Goal: Task Accomplishment & Management: Use online tool/utility

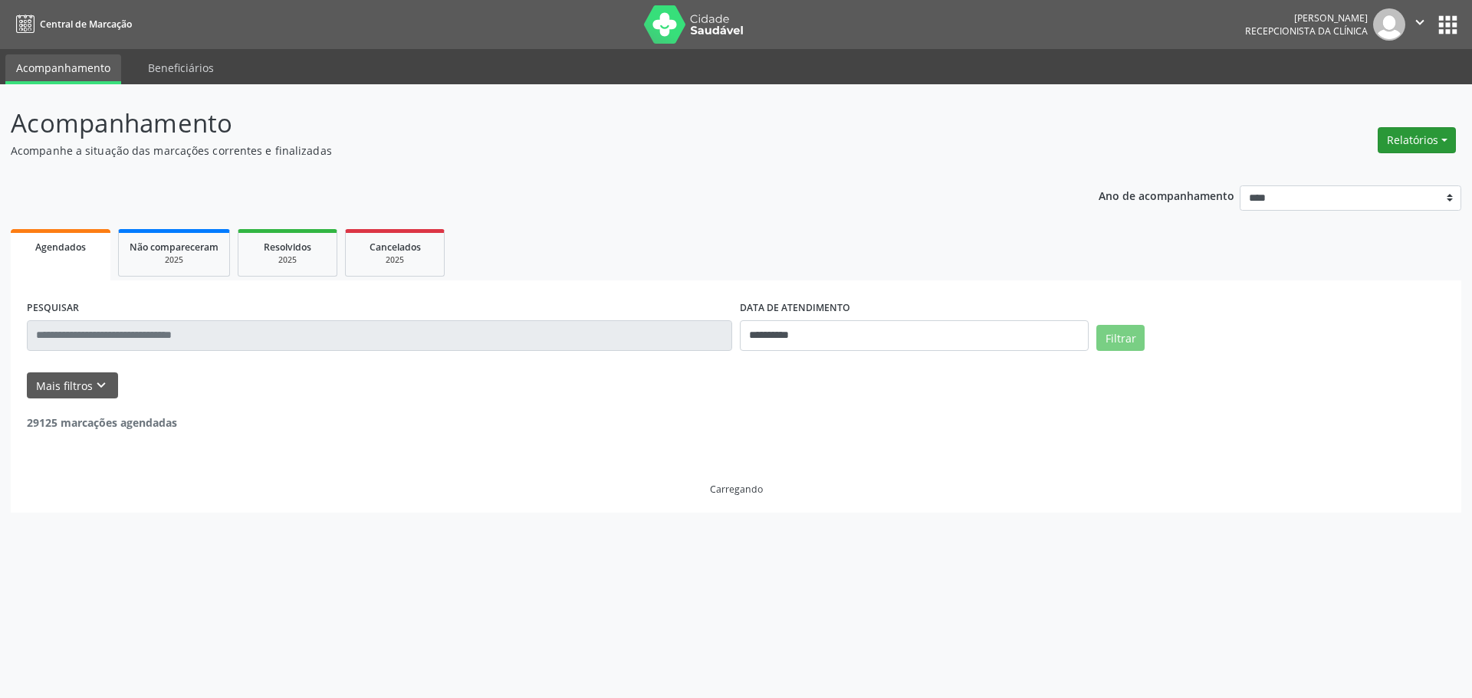
click at [1401, 141] on button "Relatórios" at bounding box center [1417, 140] width 78 height 26
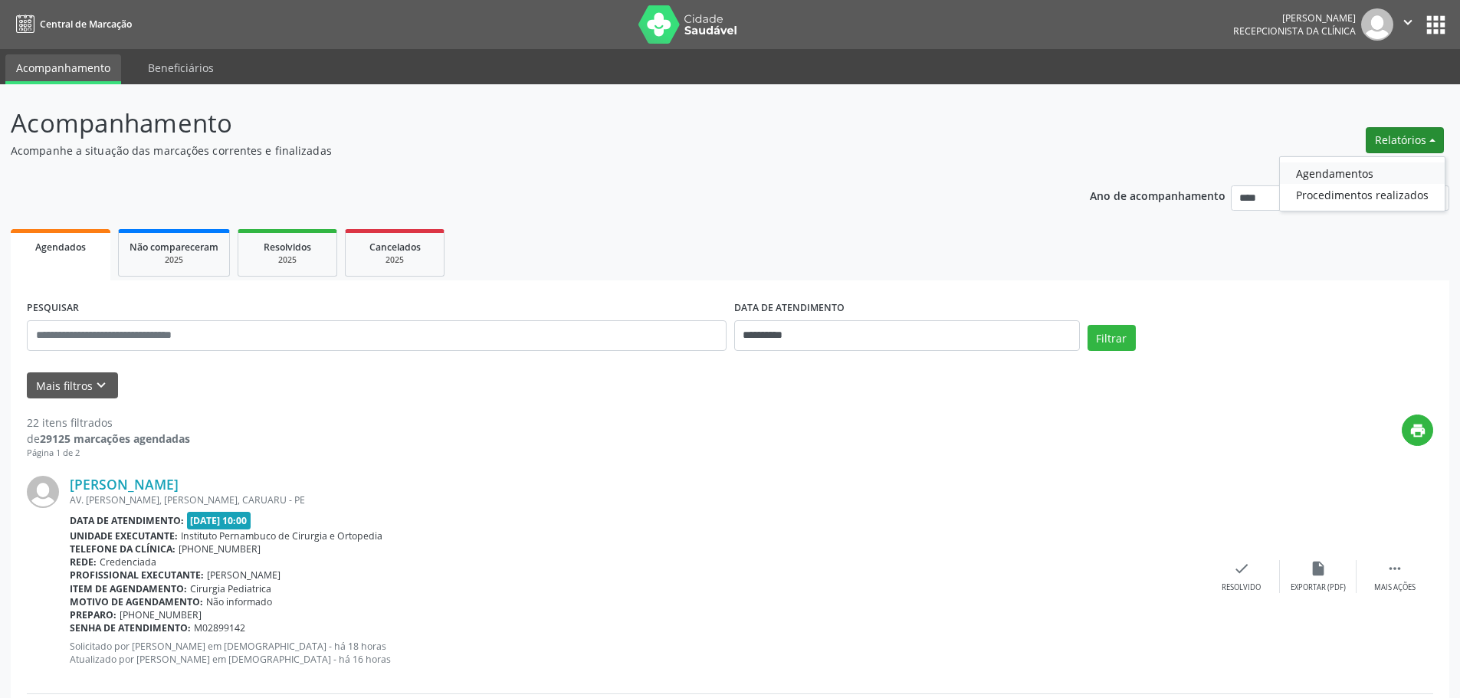
click at [1364, 171] on link "Agendamentos" at bounding box center [1362, 173] width 165 height 21
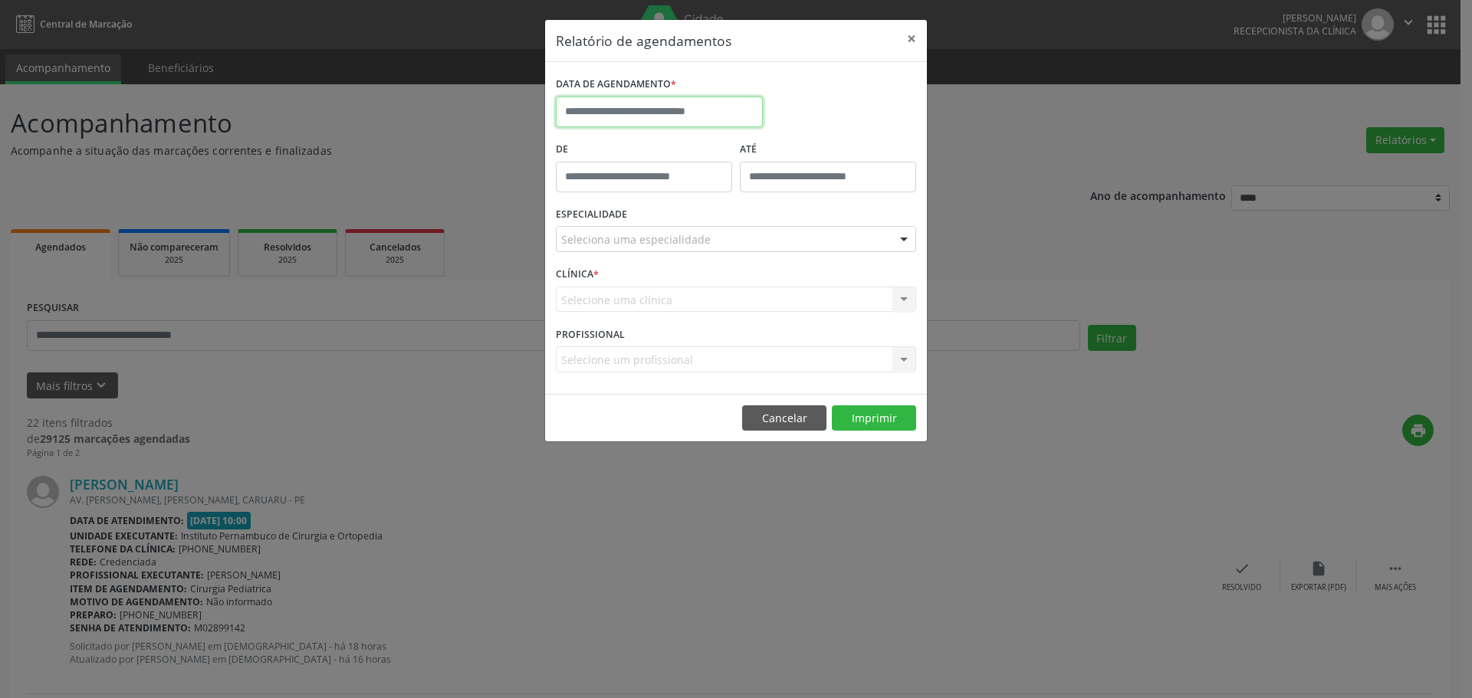
click at [727, 113] on input "text" at bounding box center [659, 112] width 207 height 31
click at [705, 314] on span "28" at bounding box center [707, 315] width 30 height 30
type input "**********"
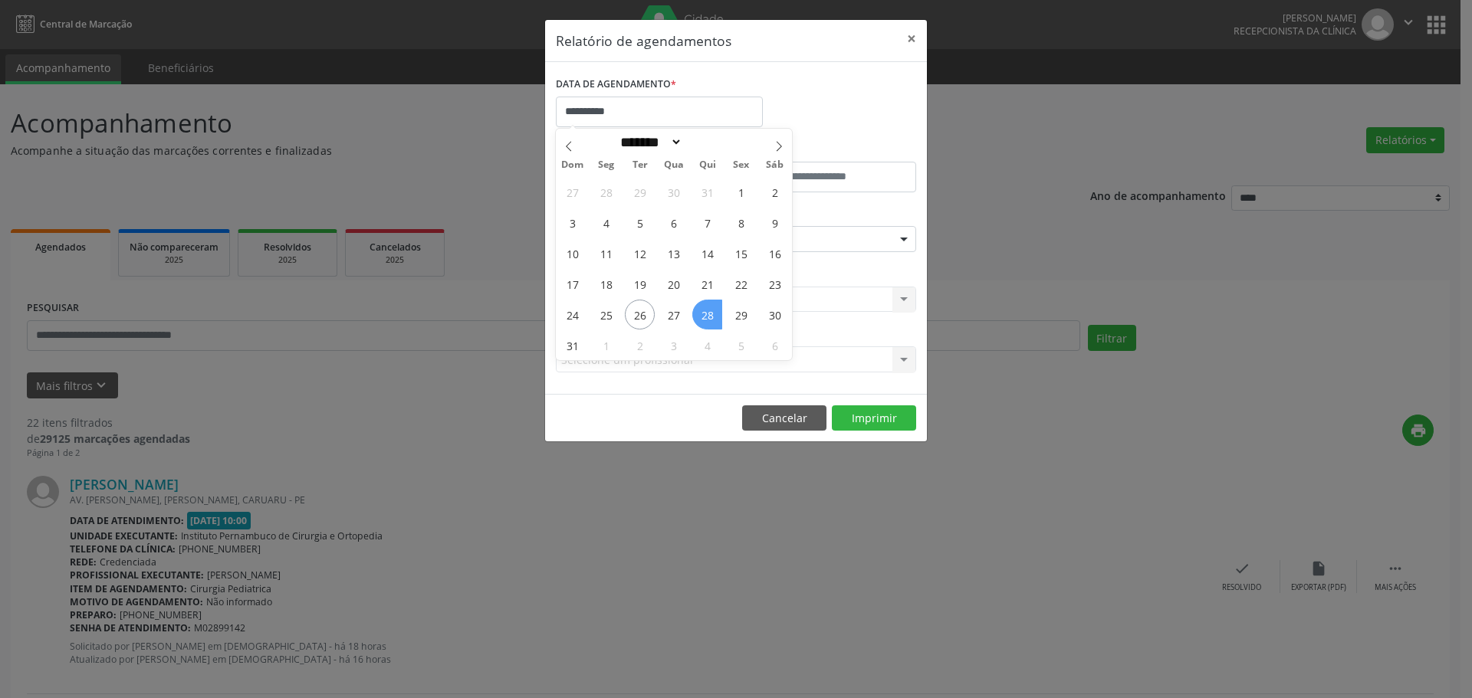
click at [705, 314] on span "28" at bounding box center [707, 315] width 30 height 30
click at [710, 229] on div "Seleciona uma especialidade" at bounding box center [736, 239] width 360 height 26
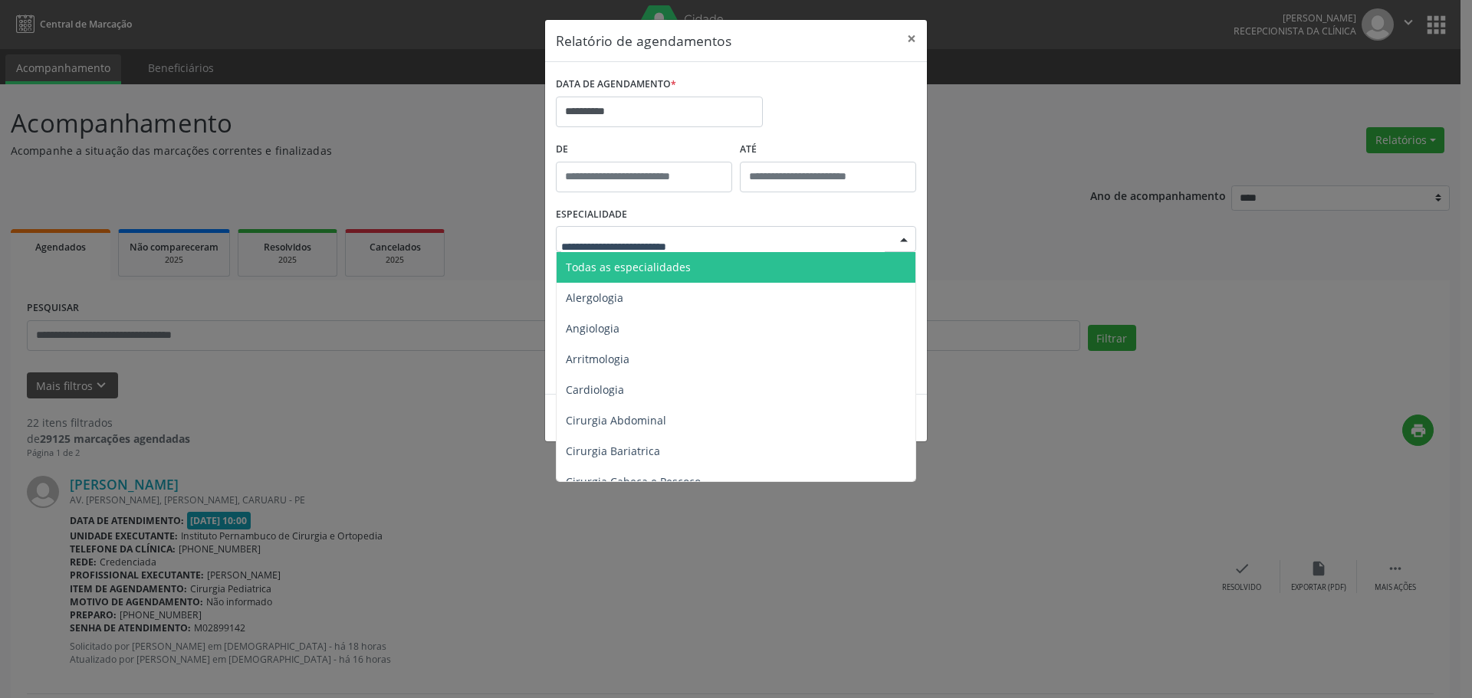
click at [685, 260] on span "Todas as especialidades" at bounding box center [628, 267] width 125 height 15
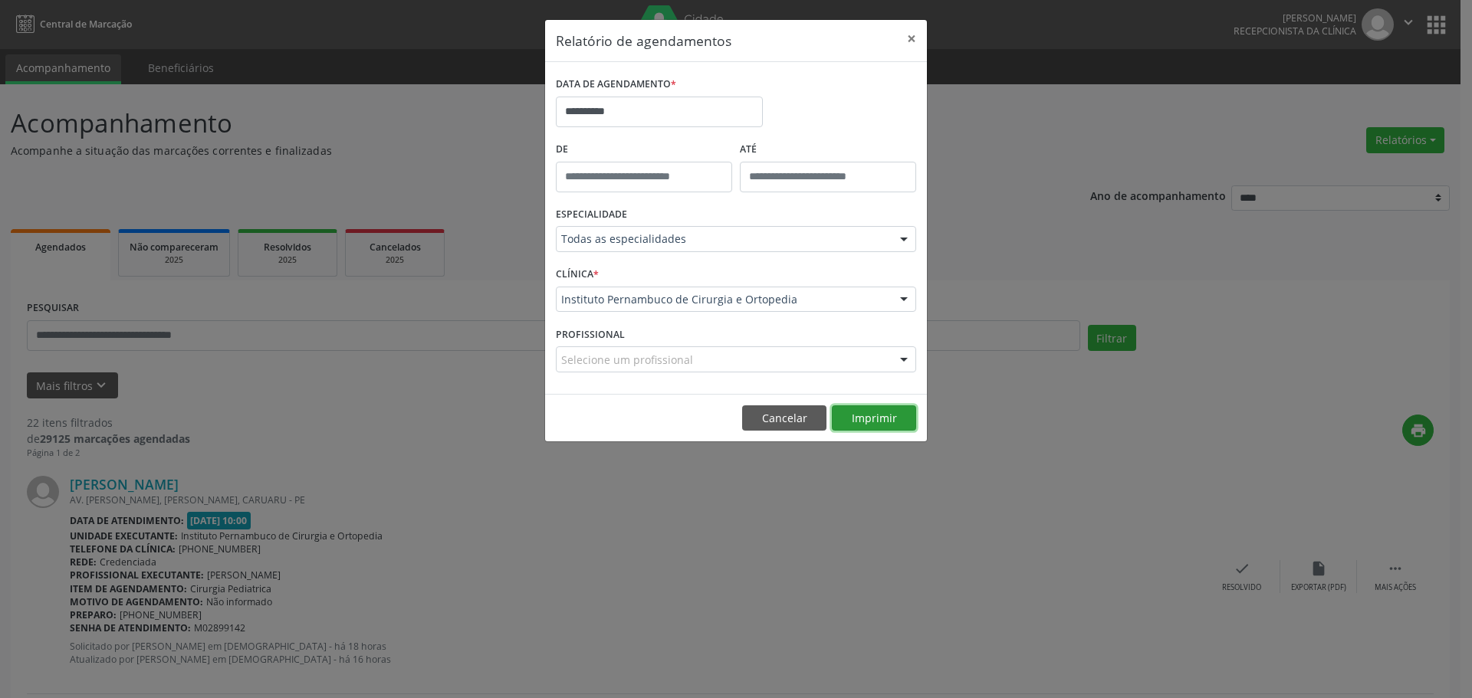
click at [895, 424] on button "Imprimir" at bounding box center [874, 419] width 84 height 26
click at [684, 121] on input "**********" at bounding box center [659, 112] width 207 height 31
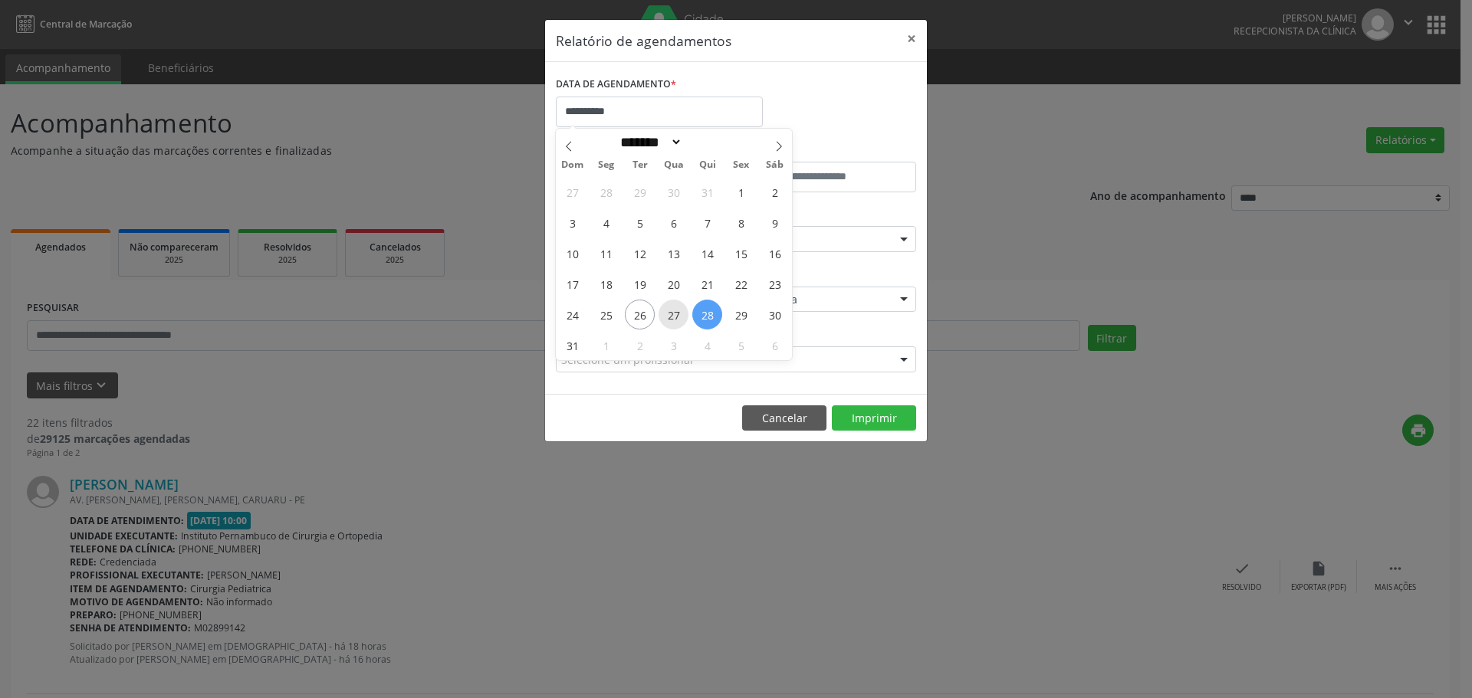
click at [680, 320] on span "27" at bounding box center [674, 315] width 30 height 30
type input "**********"
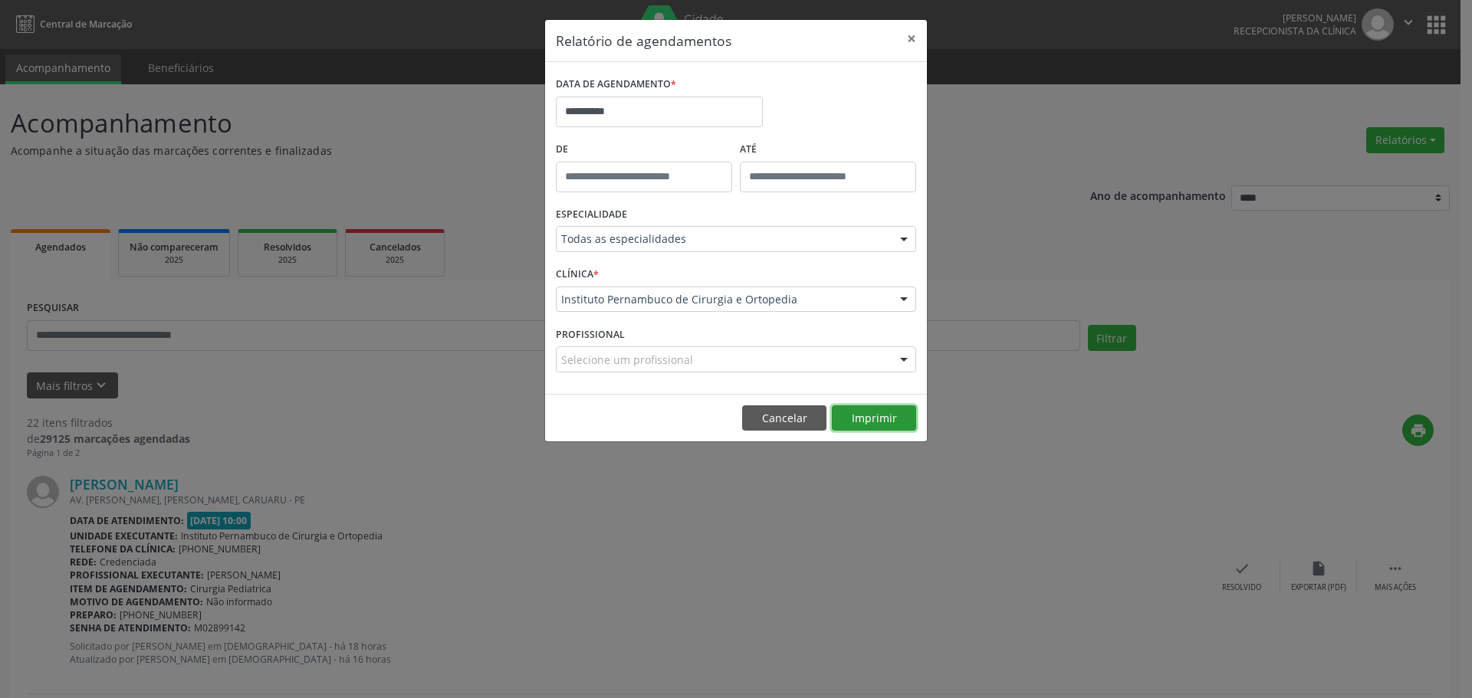
click at [861, 409] on button "Imprimir" at bounding box center [874, 419] width 84 height 26
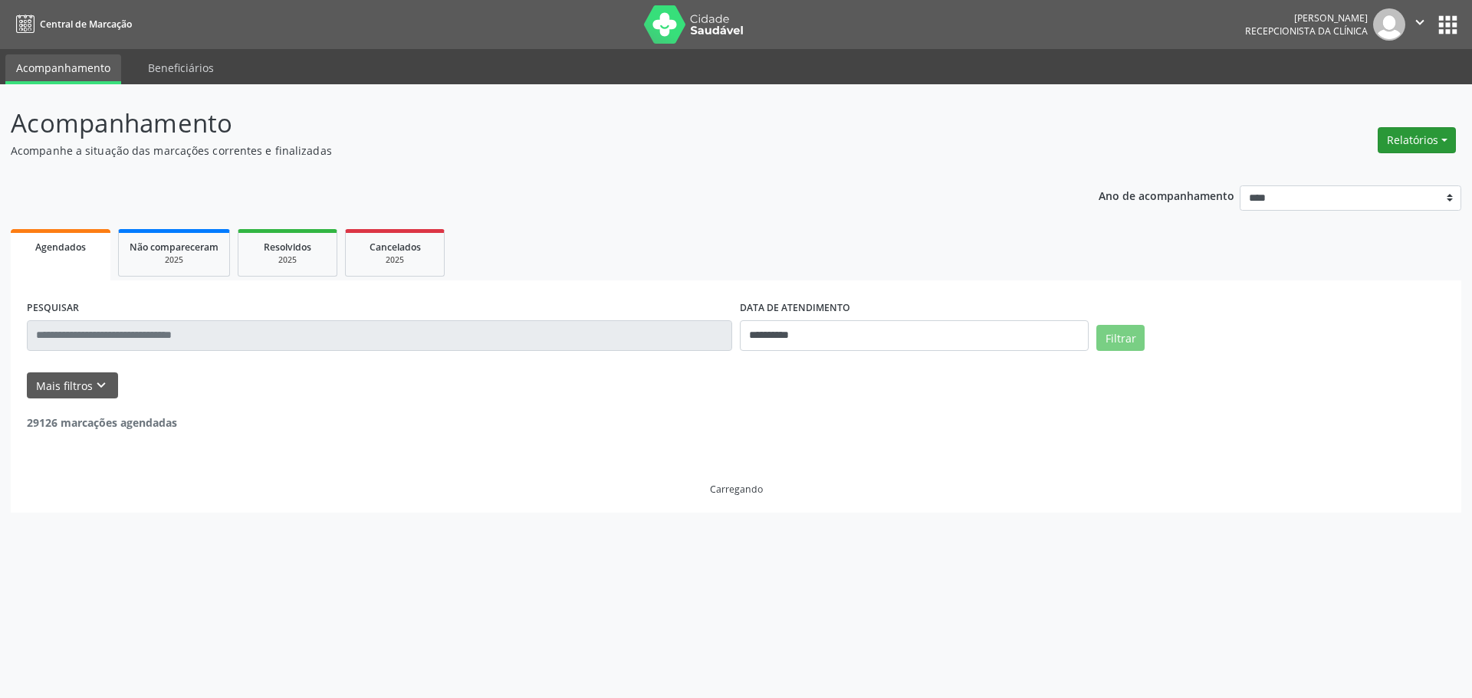
drag, startPoint x: 1427, startPoint y: 136, endPoint x: 1400, endPoint y: 136, distance: 27.6
click at [1427, 136] on button "Relatórios" at bounding box center [1417, 140] width 78 height 26
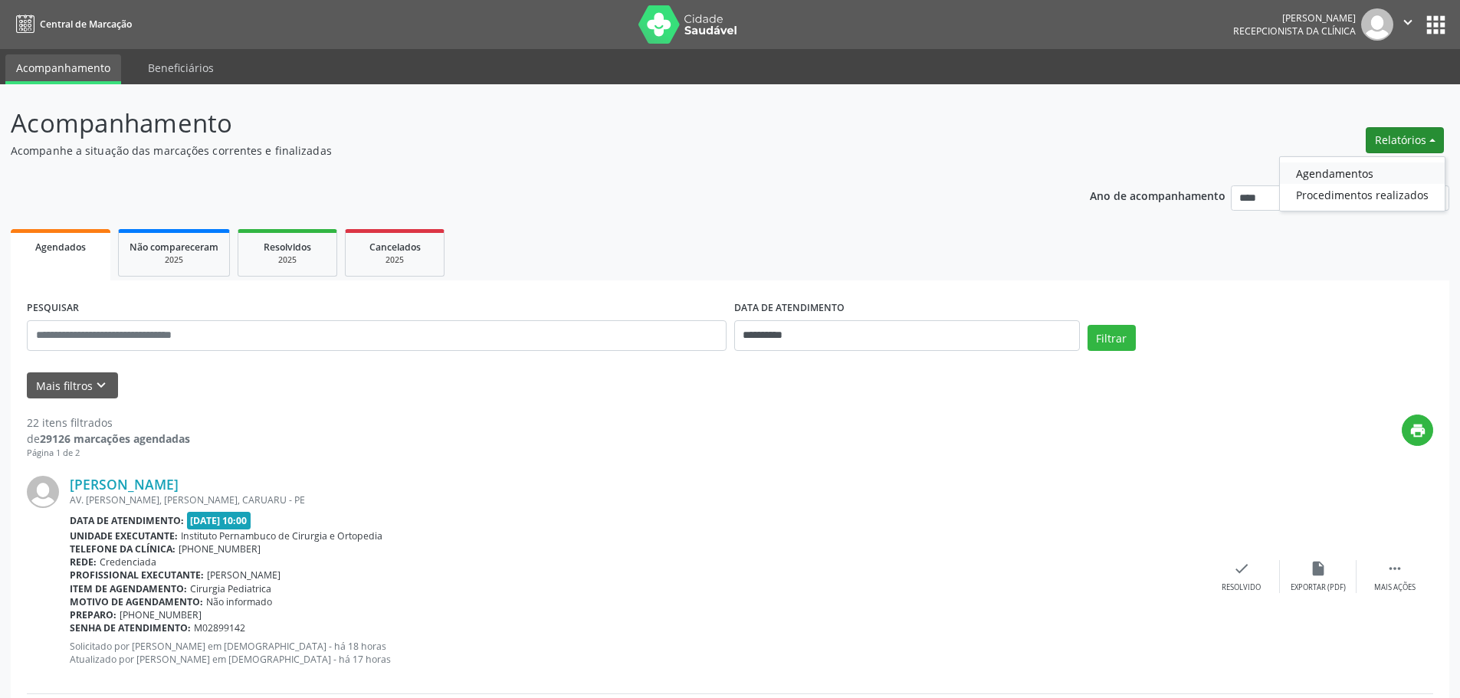
click at [1321, 169] on link "Agendamentos" at bounding box center [1362, 173] width 165 height 21
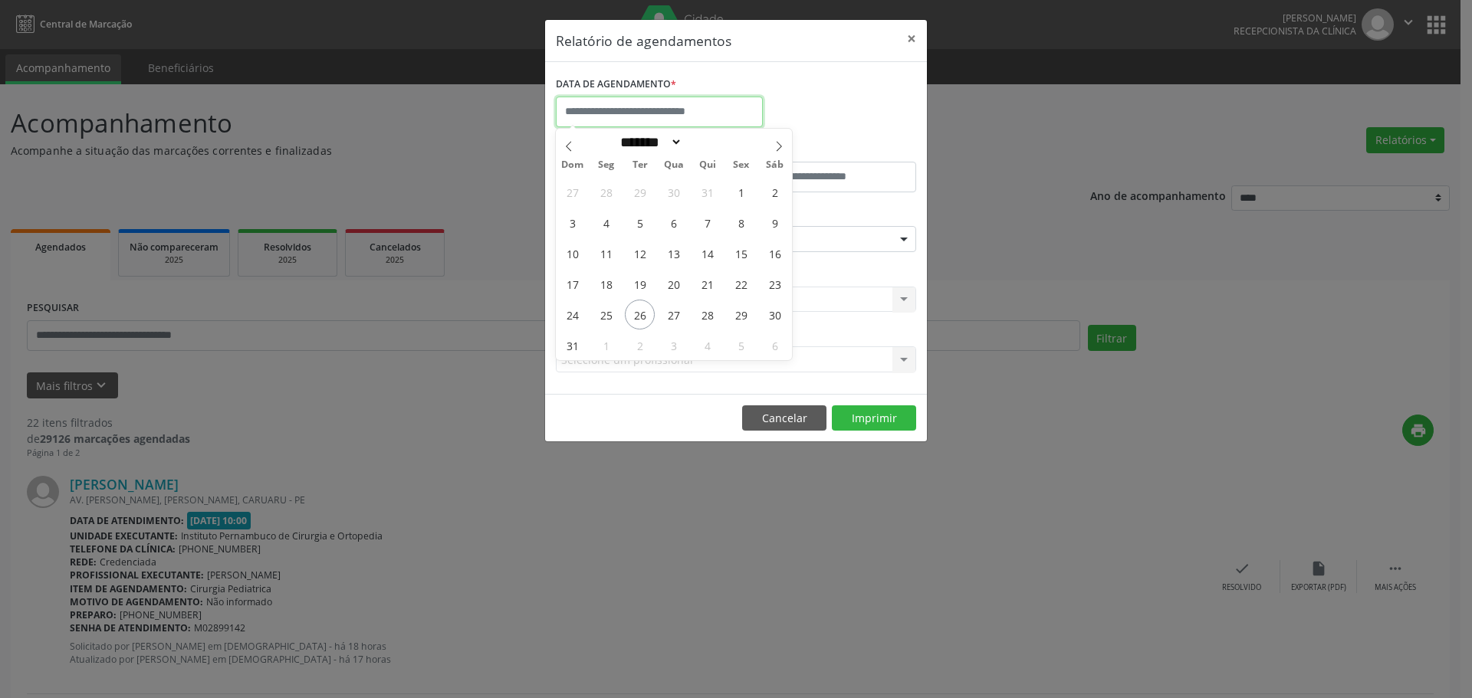
click at [686, 121] on input "text" at bounding box center [659, 112] width 207 height 31
click at [782, 151] on icon at bounding box center [779, 146] width 11 height 11
select select "*"
click at [668, 317] on span "1" at bounding box center [674, 315] width 30 height 30
type input "**********"
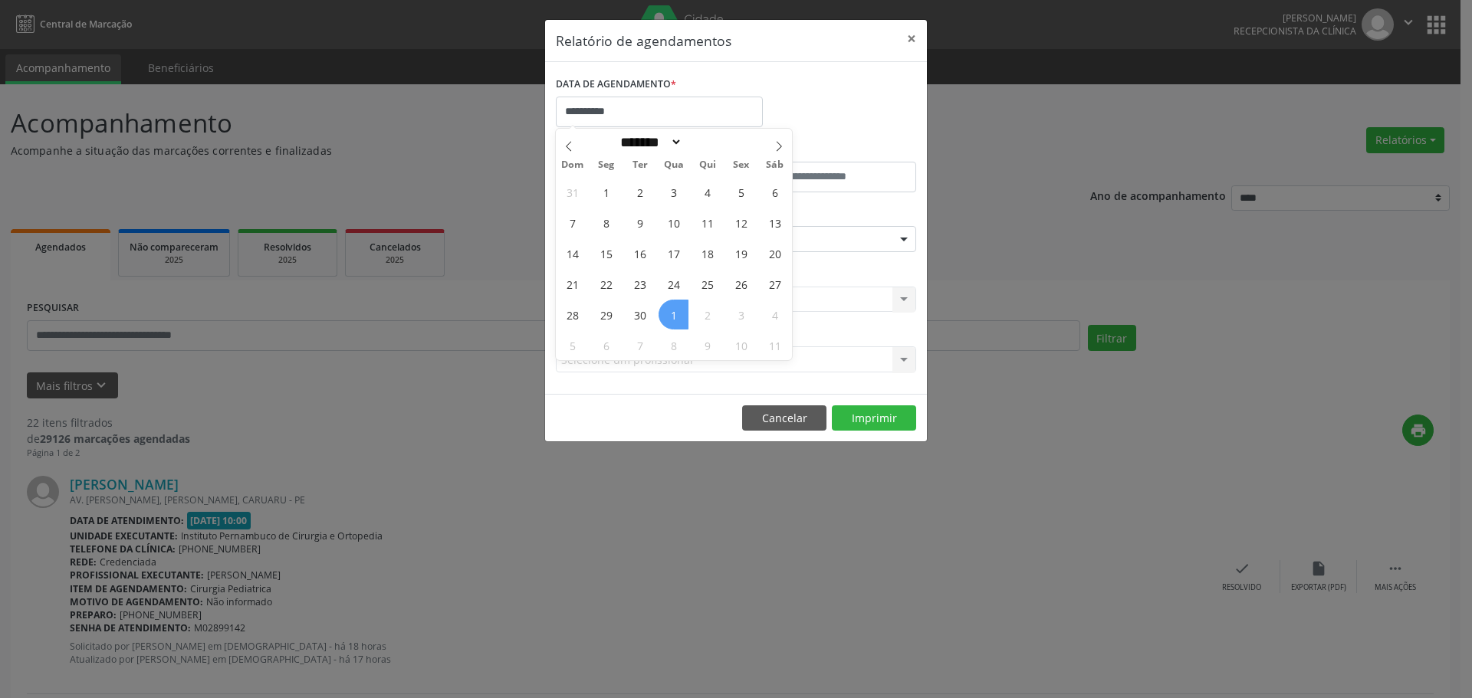
click at [668, 317] on span "1" at bounding box center [674, 315] width 30 height 30
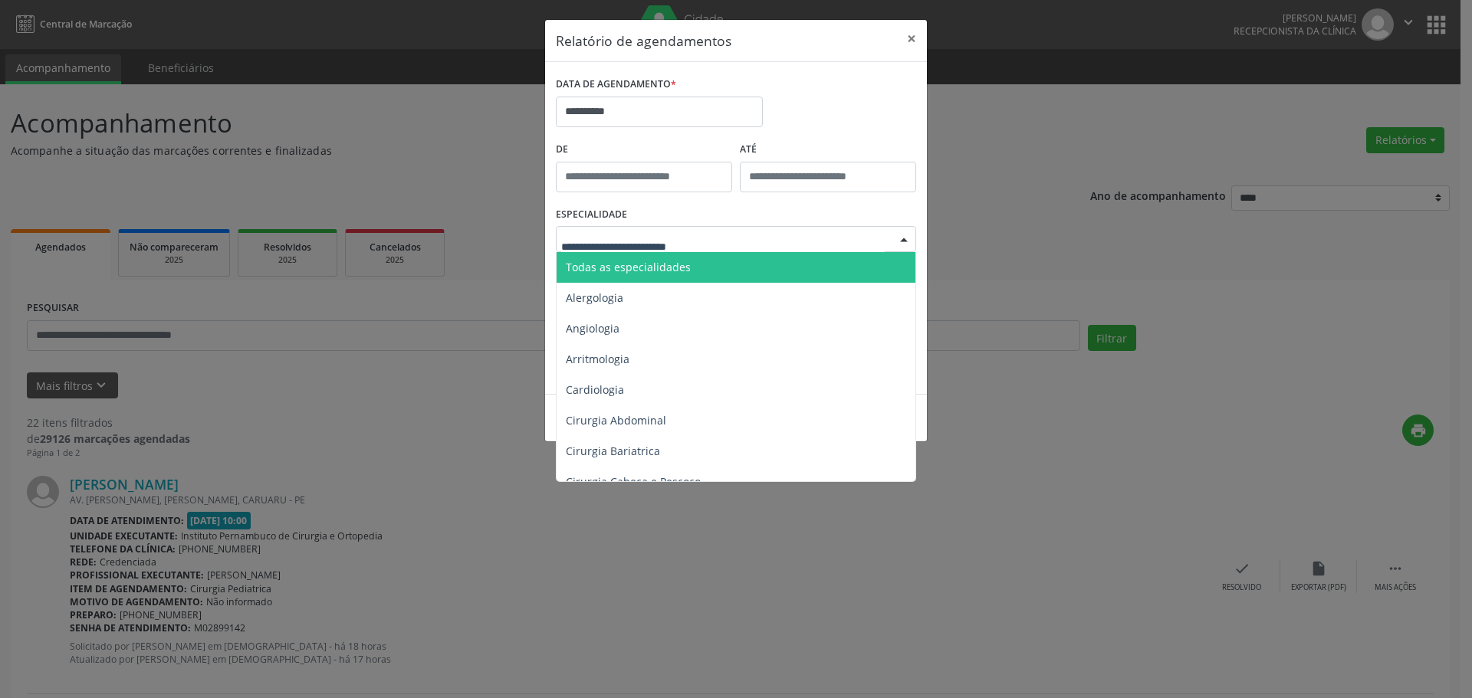
click at [679, 271] on span "Todas as especialidades" at bounding box center [628, 267] width 125 height 15
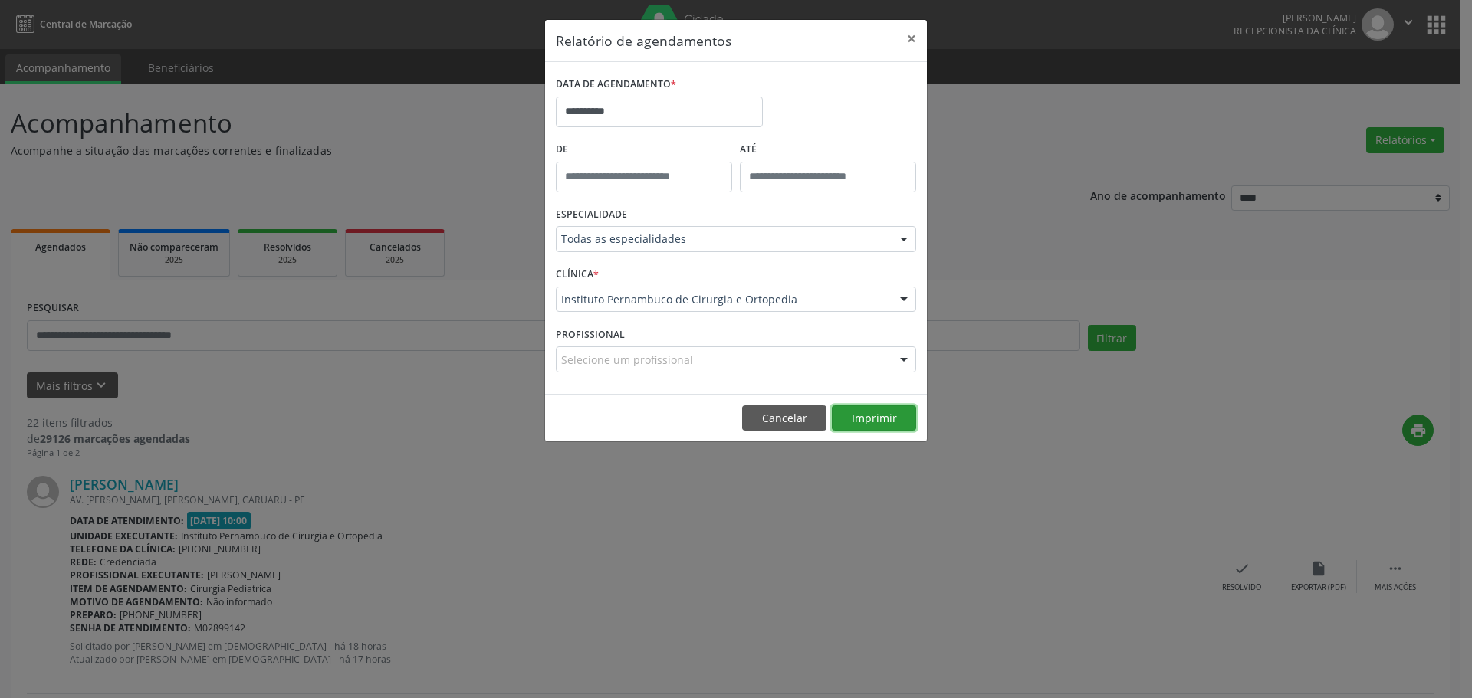
click at [877, 410] on button "Imprimir" at bounding box center [874, 419] width 84 height 26
click at [652, 98] on input "**********" at bounding box center [659, 112] width 207 height 31
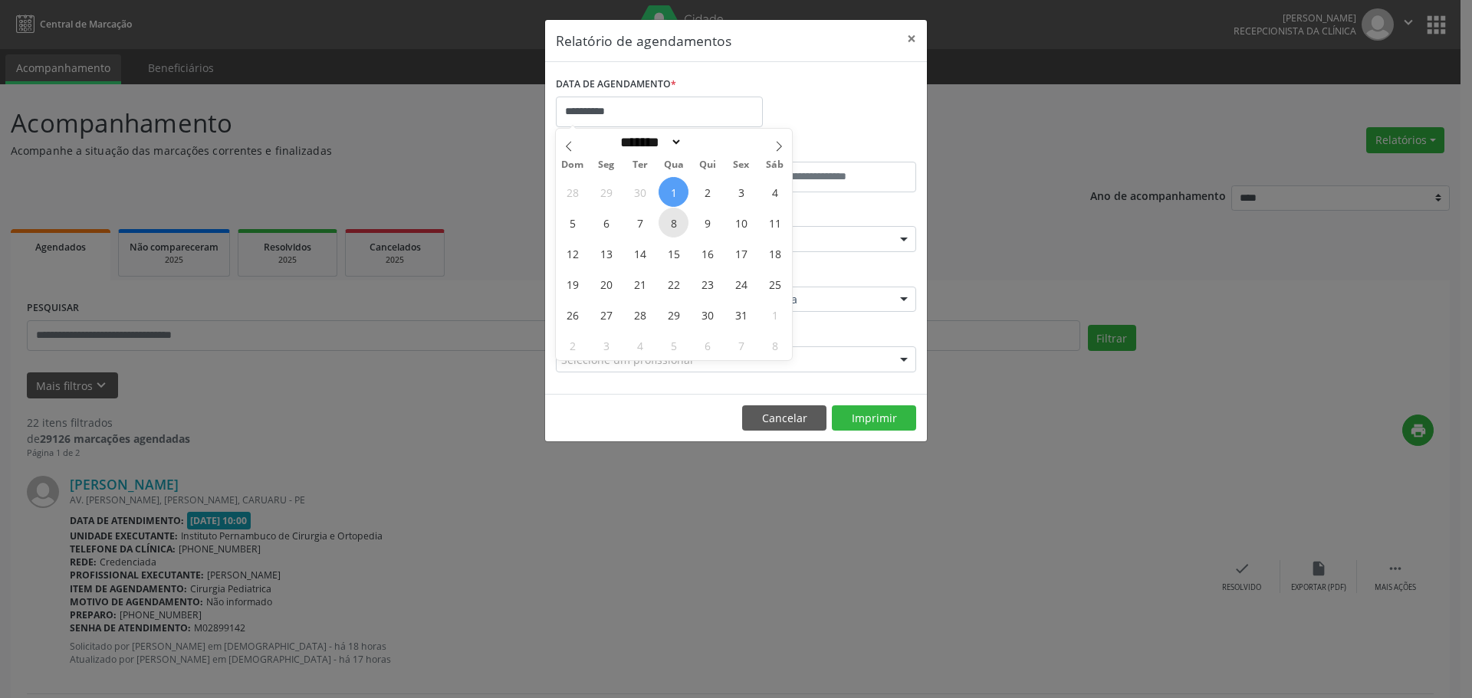
click at [683, 232] on span "8" at bounding box center [674, 223] width 30 height 30
type input "**********"
click at [683, 232] on span "8" at bounding box center [674, 223] width 30 height 30
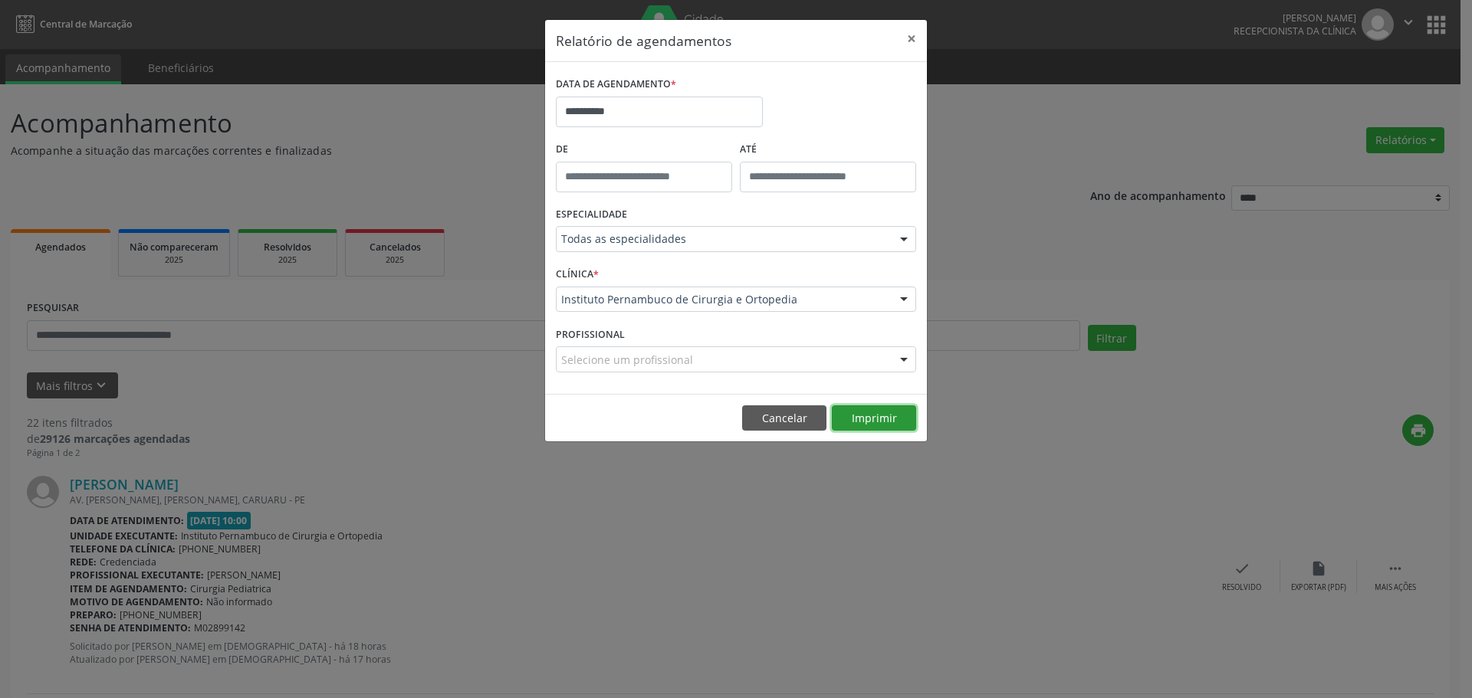
click at [889, 416] on button "Imprimir" at bounding box center [874, 419] width 84 height 26
click at [702, 104] on input "**********" at bounding box center [659, 112] width 207 height 31
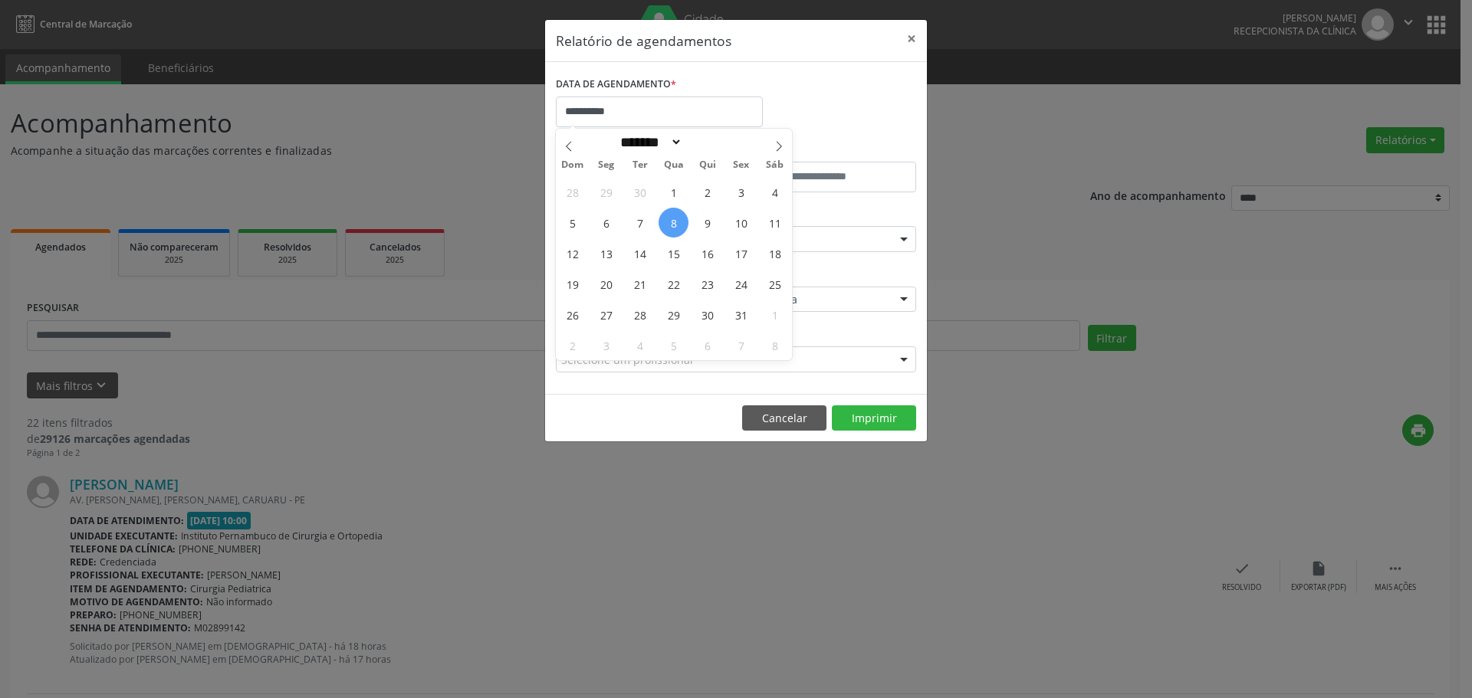
click at [681, 267] on div "28 29 30 1 2 3 4 5 6 7 8 9 10 11 12 13 14 15 16 17 18 19 20 21 22 23 24 25 26 2…" at bounding box center [674, 268] width 236 height 184
click at [670, 251] on span "15" at bounding box center [674, 253] width 30 height 30
type input "**********"
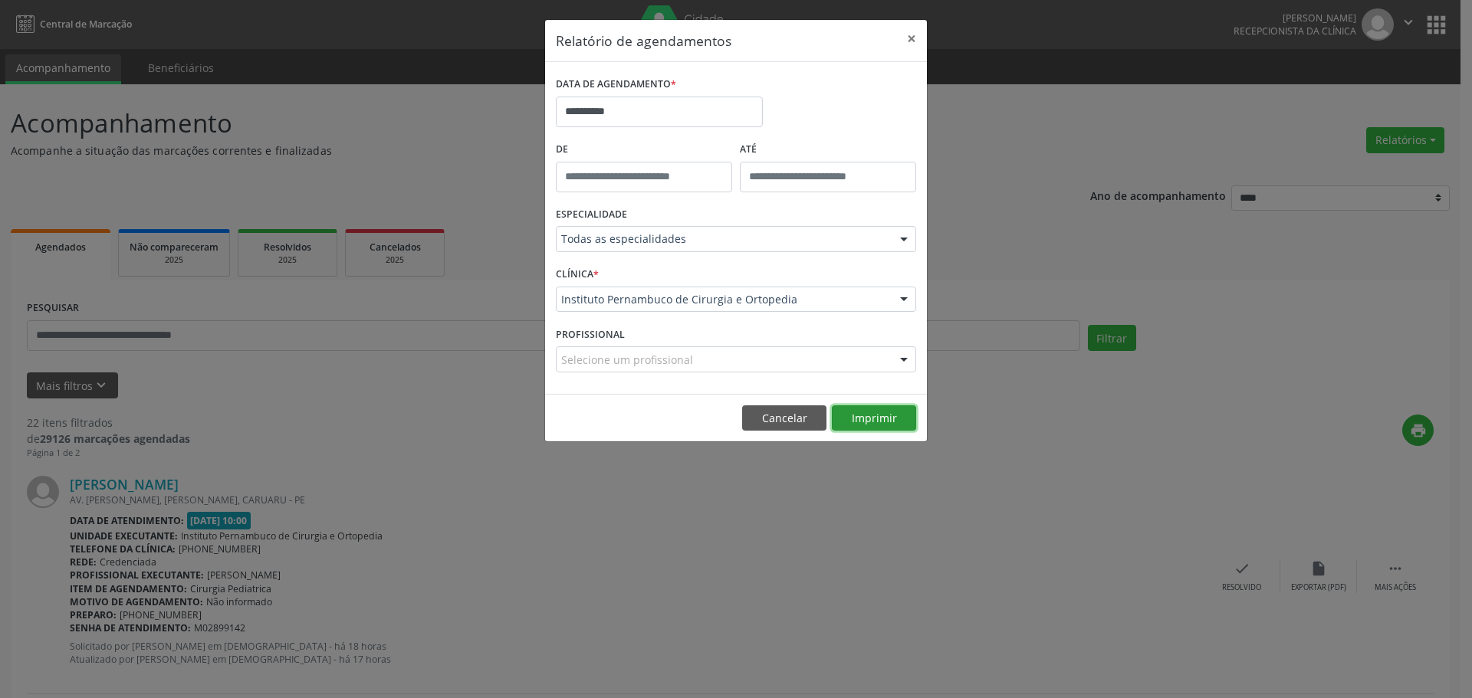
click at [866, 406] on button "Imprimir" at bounding box center [874, 419] width 84 height 26
click at [651, 110] on input "**********" at bounding box center [659, 112] width 207 height 31
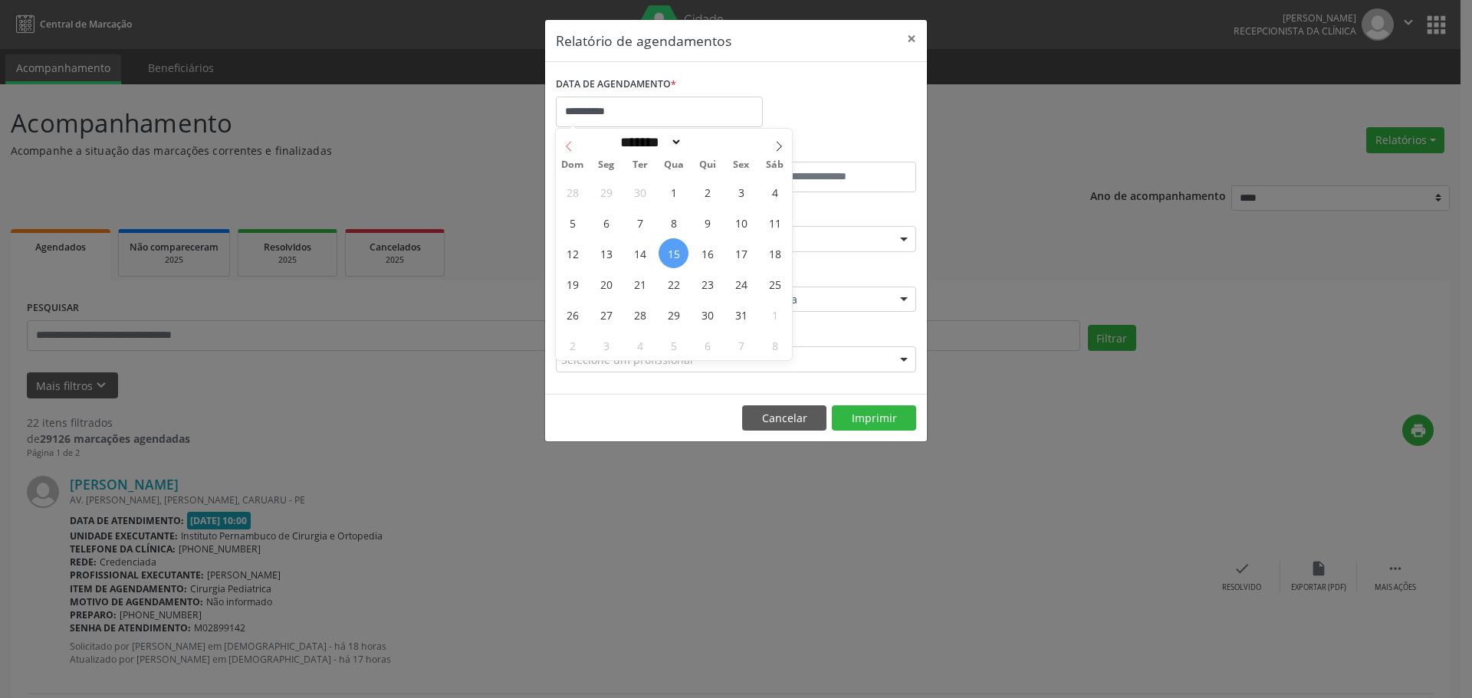
click at [568, 143] on icon at bounding box center [568, 146] width 11 height 11
click at [573, 146] on icon at bounding box center [568, 146] width 11 height 11
select select "*"
click at [679, 315] on span "27" at bounding box center [674, 315] width 30 height 30
type input "**********"
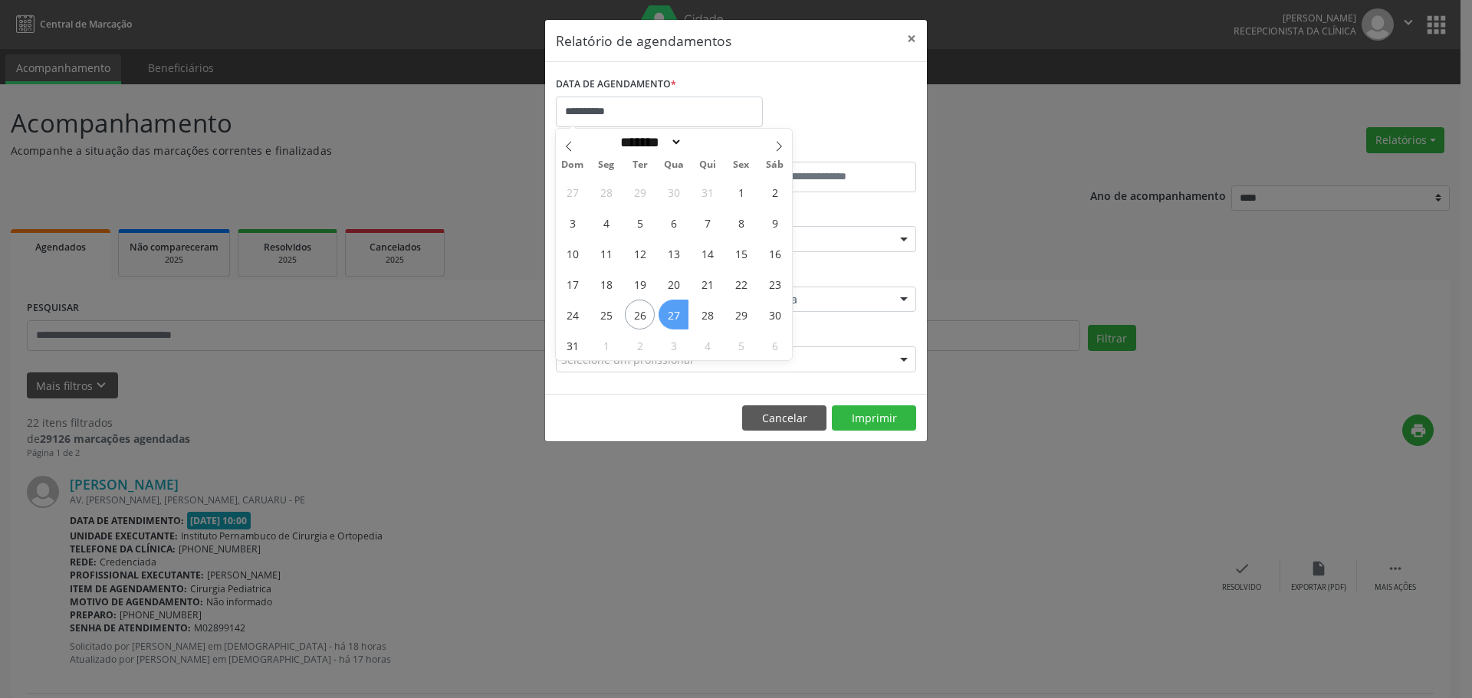
click at [679, 315] on span "27" at bounding box center [674, 315] width 30 height 30
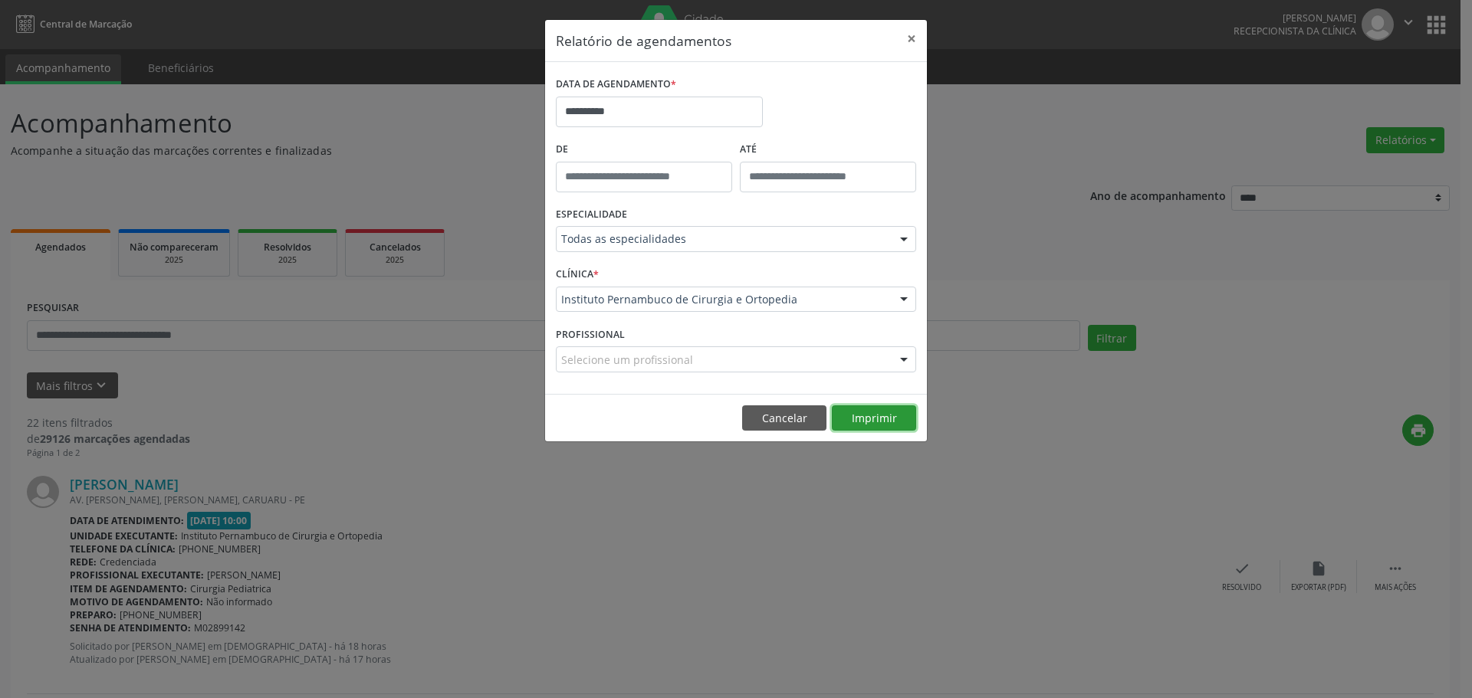
click at [888, 419] on button "Imprimir" at bounding box center [874, 419] width 84 height 26
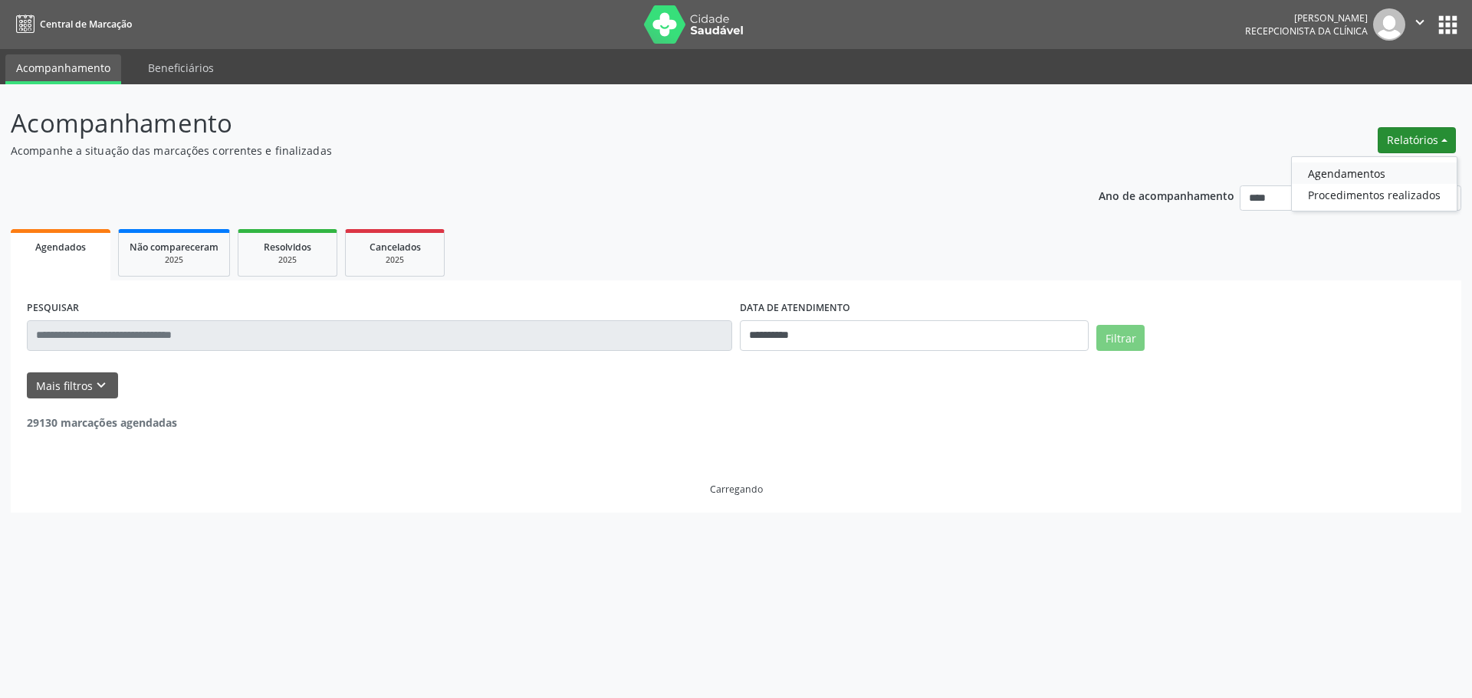
click at [1375, 163] on link "Agendamentos" at bounding box center [1374, 173] width 165 height 21
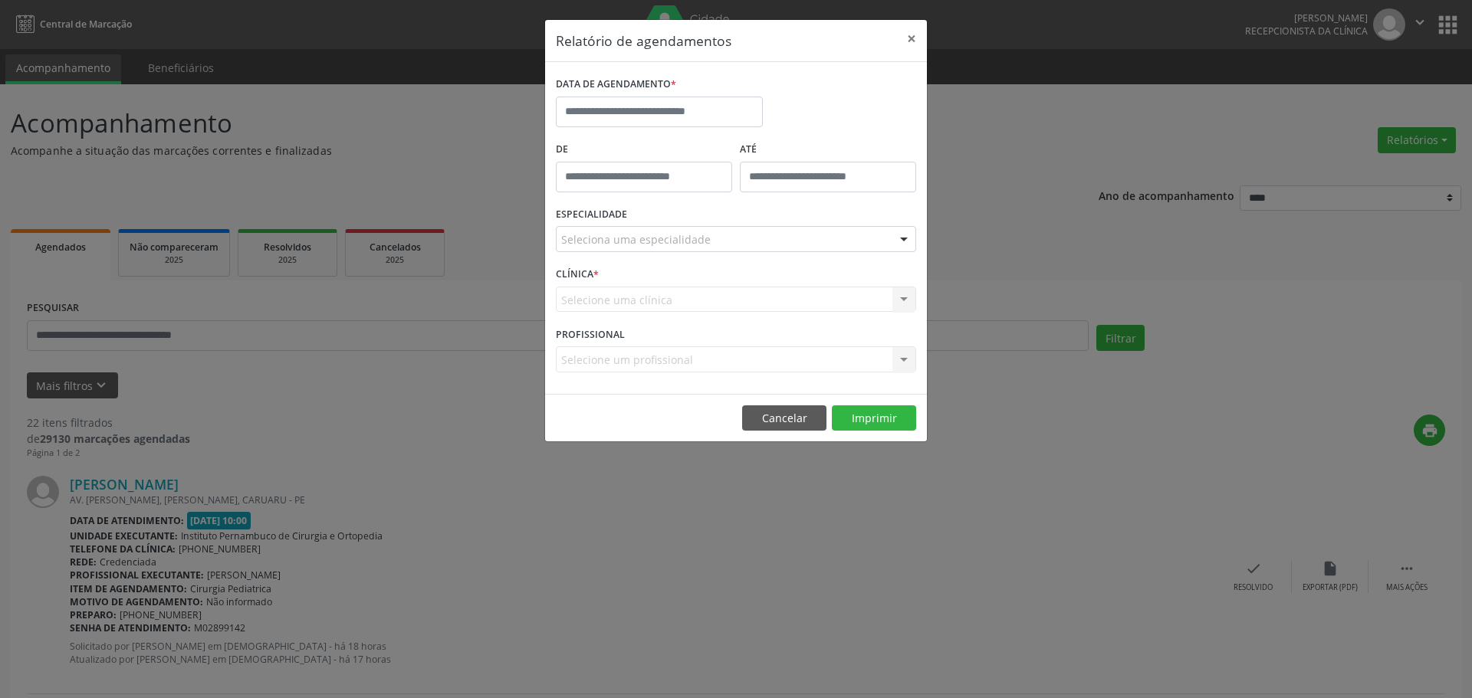
click at [667, 93] on label "DATA DE AGENDAMENTO *" at bounding box center [616, 85] width 120 height 24
click at [683, 107] on input "text" at bounding box center [659, 112] width 207 height 31
click at [766, 144] on span at bounding box center [779, 142] width 26 height 26
select select "*"
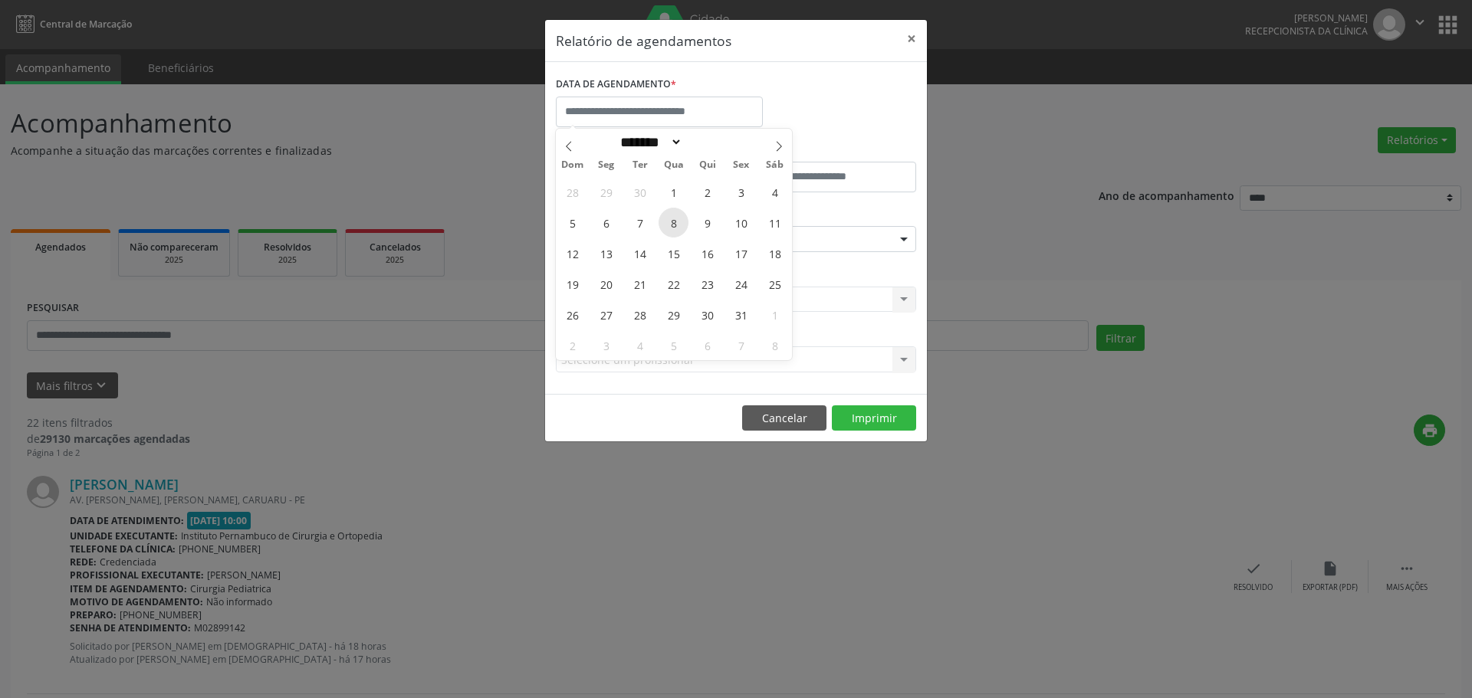
click at [669, 231] on span "8" at bounding box center [674, 223] width 30 height 30
type input "**********"
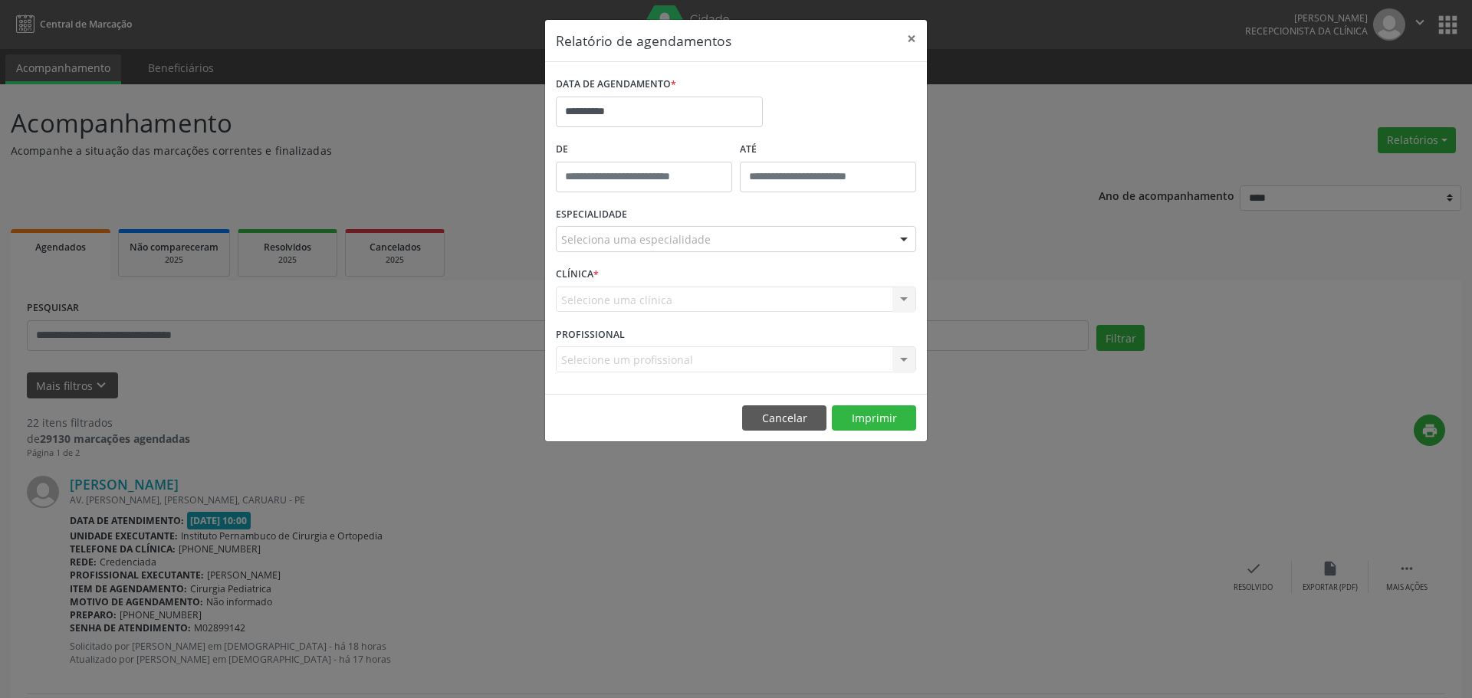
click at [737, 245] on div "Seleciona uma especialidade" at bounding box center [736, 239] width 360 height 26
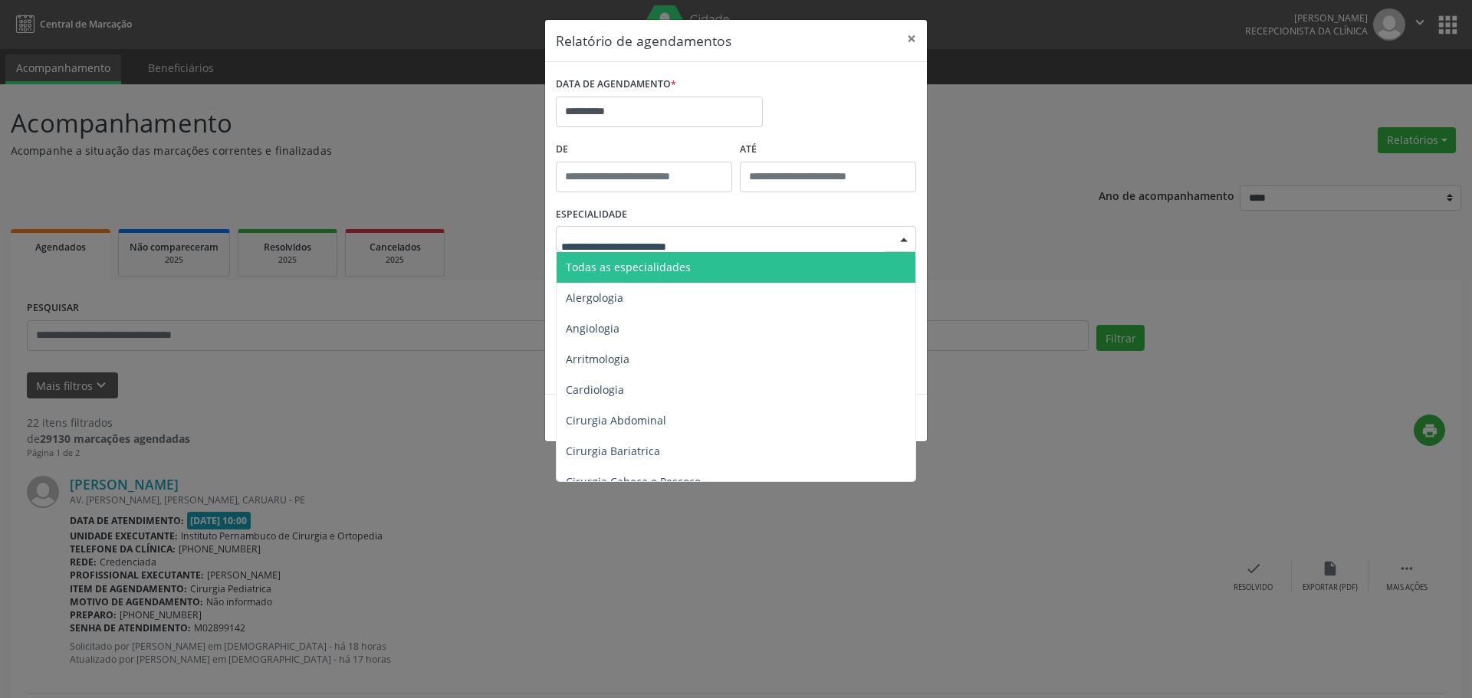
click at [720, 260] on span "Todas as especialidades" at bounding box center [737, 267] width 361 height 31
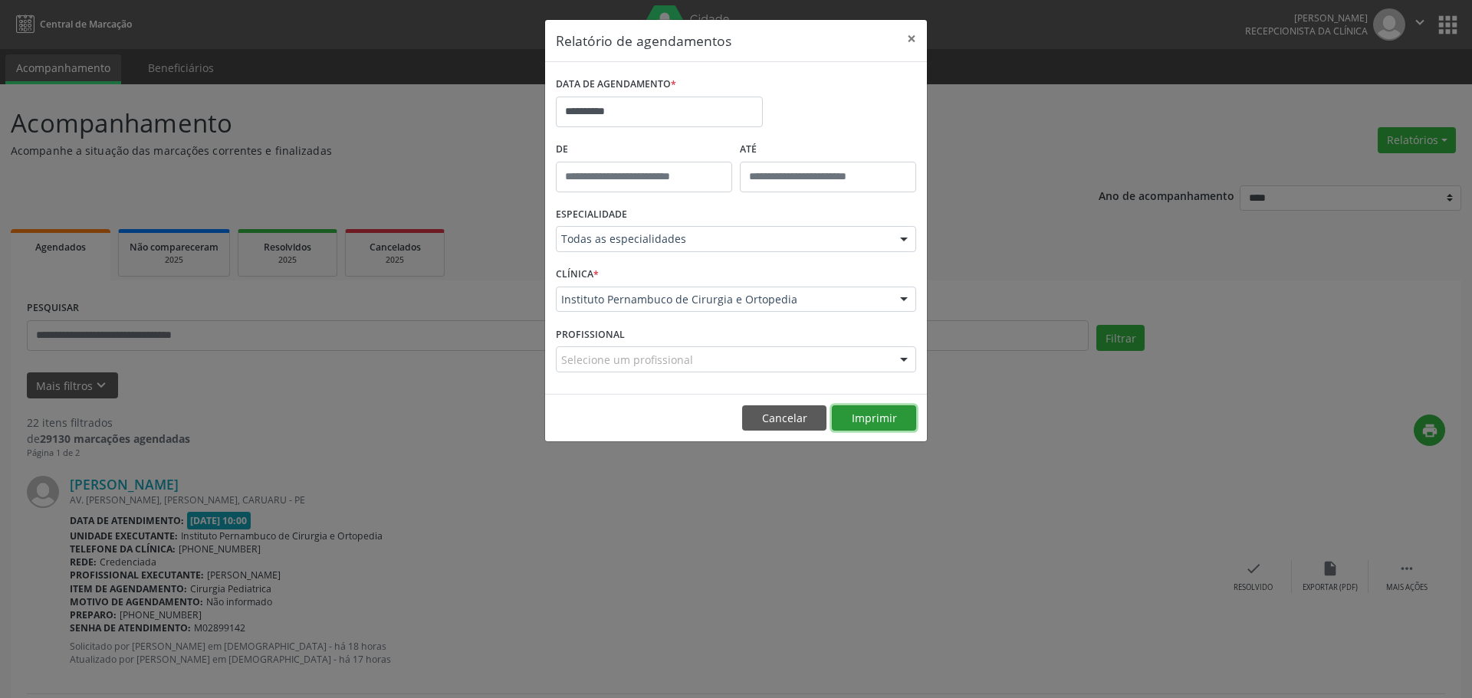
click at [862, 412] on button "Imprimir" at bounding box center [874, 419] width 84 height 26
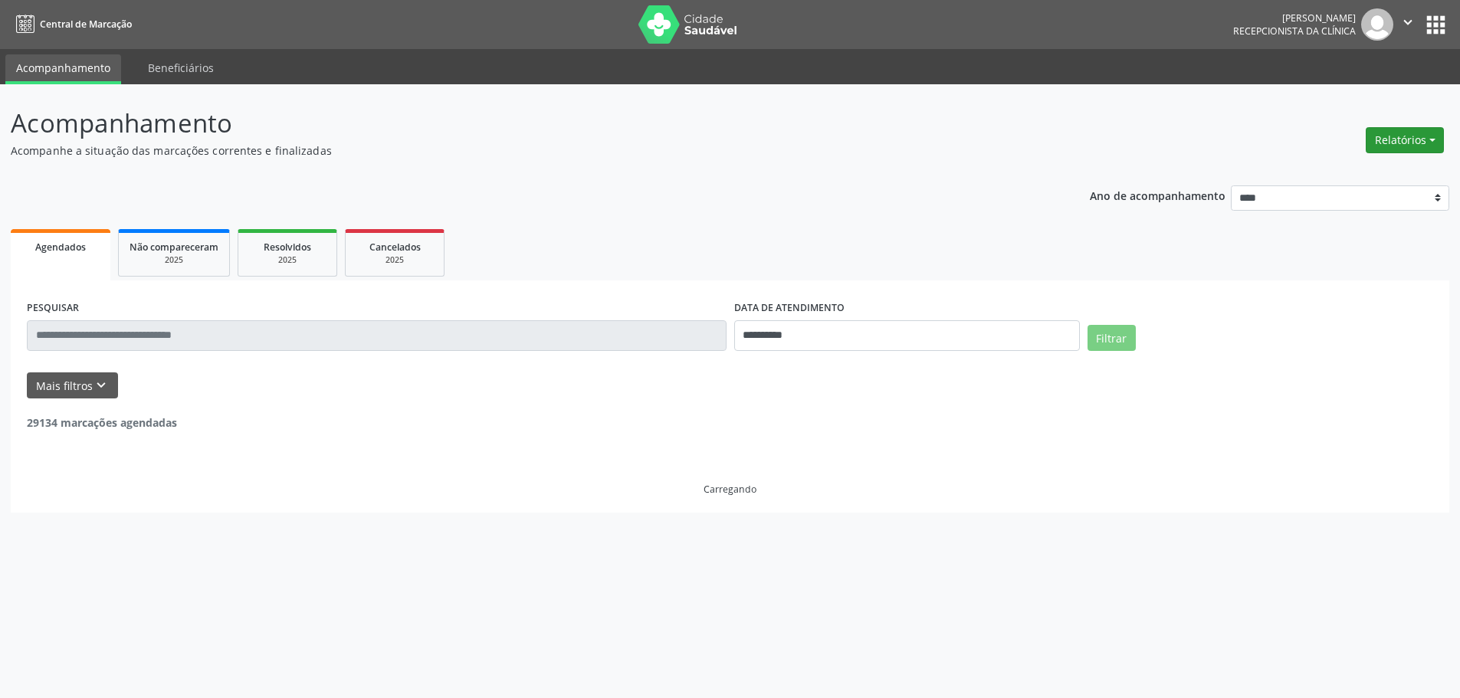
click at [1395, 140] on button "Relatórios" at bounding box center [1405, 140] width 78 height 26
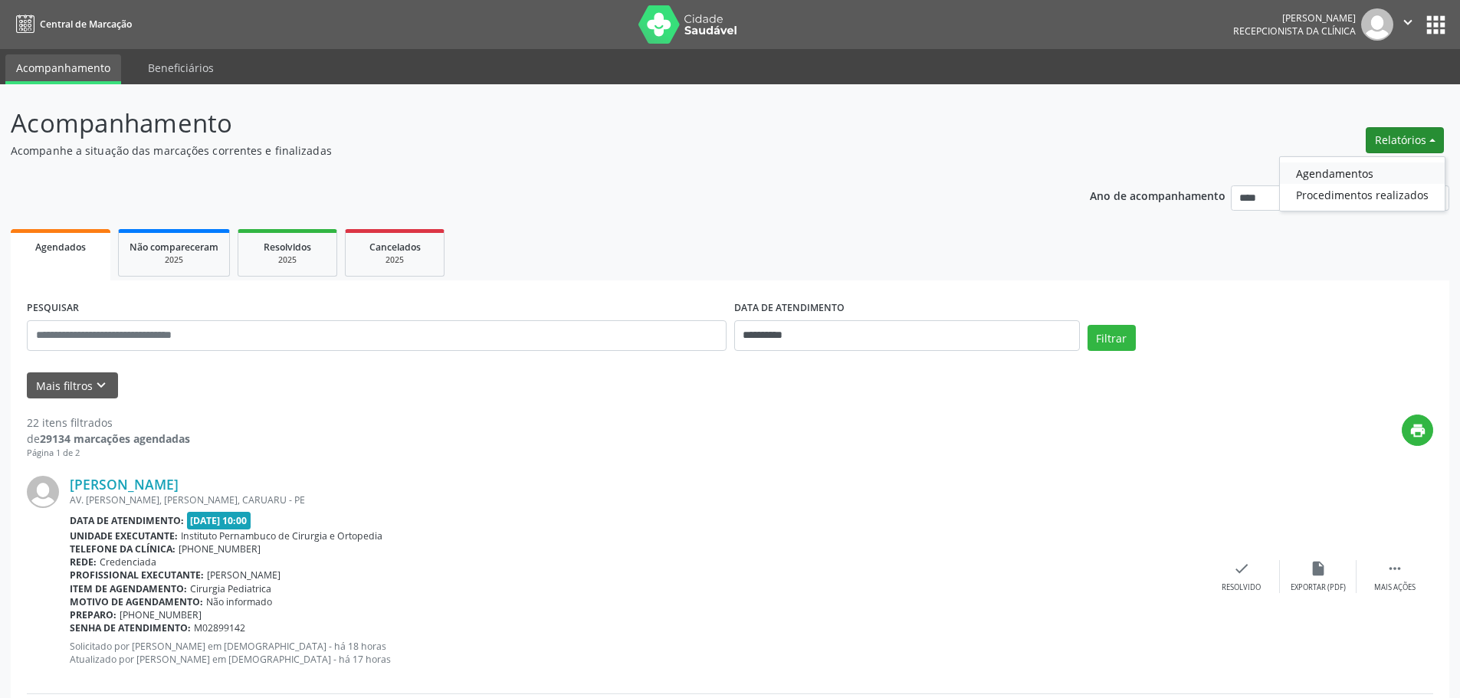
click at [1358, 169] on link "Agendamentos" at bounding box center [1362, 173] width 165 height 21
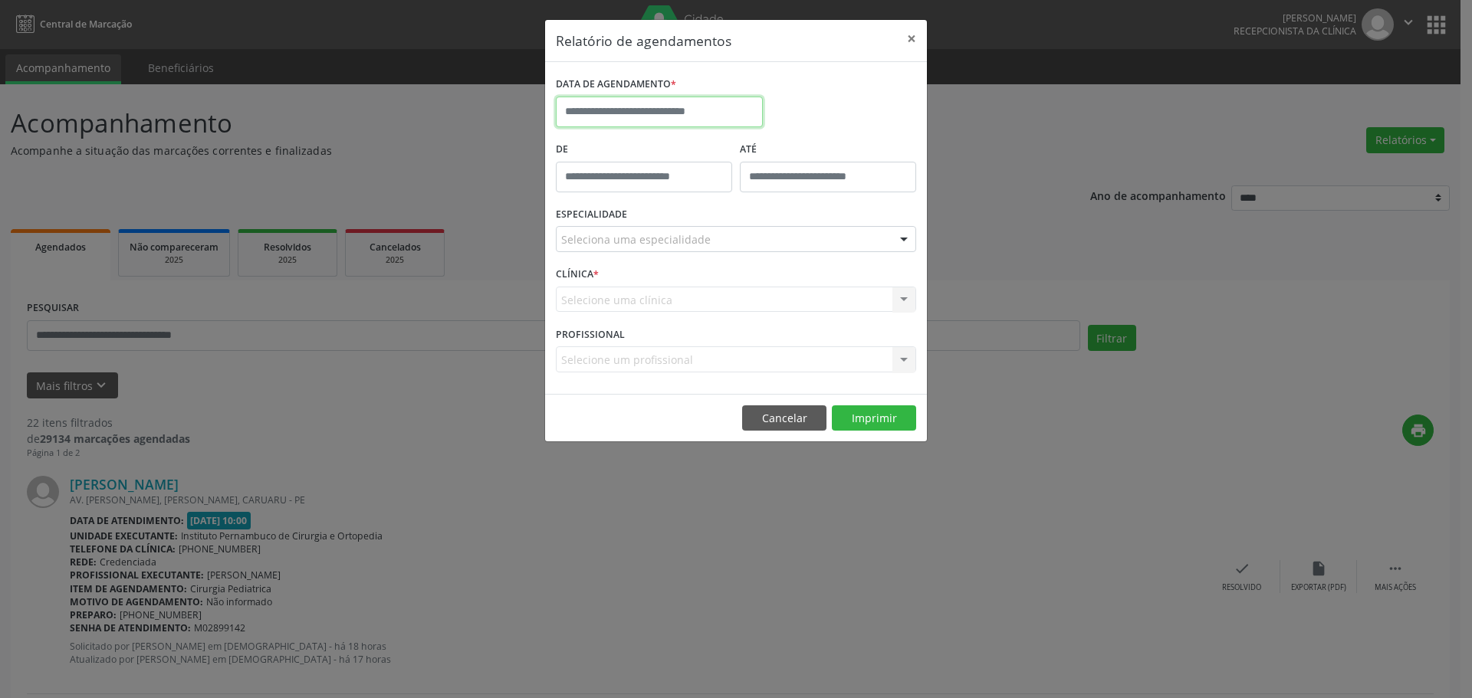
click at [715, 103] on input "text" at bounding box center [659, 112] width 207 height 31
click at [803, 147] on label "ATÉ" at bounding box center [828, 150] width 176 height 24
click at [731, 107] on input "text" at bounding box center [659, 112] width 207 height 31
click at [779, 147] on icon at bounding box center [779, 146] width 11 height 11
select select "*"
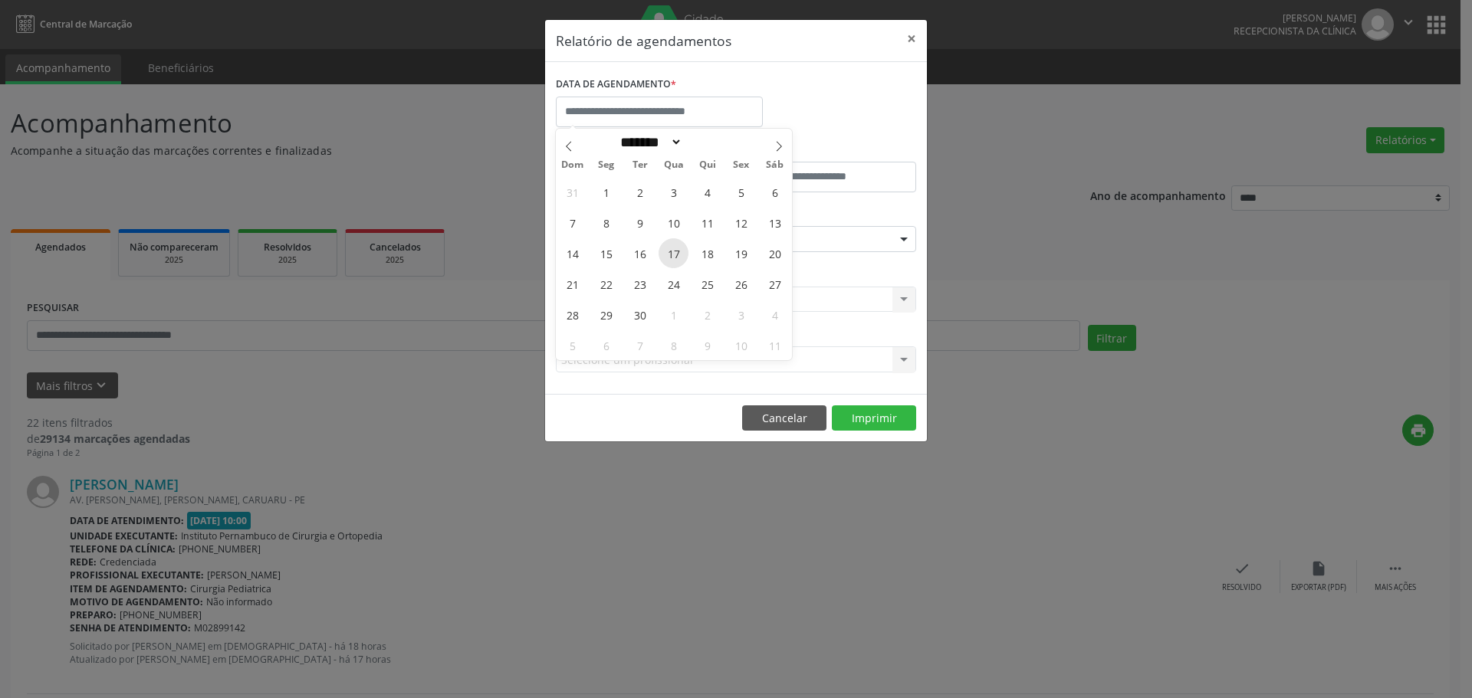
click at [667, 255] on span "17" at bounding box center [674, 253] width 30 height 30
type input "**********"
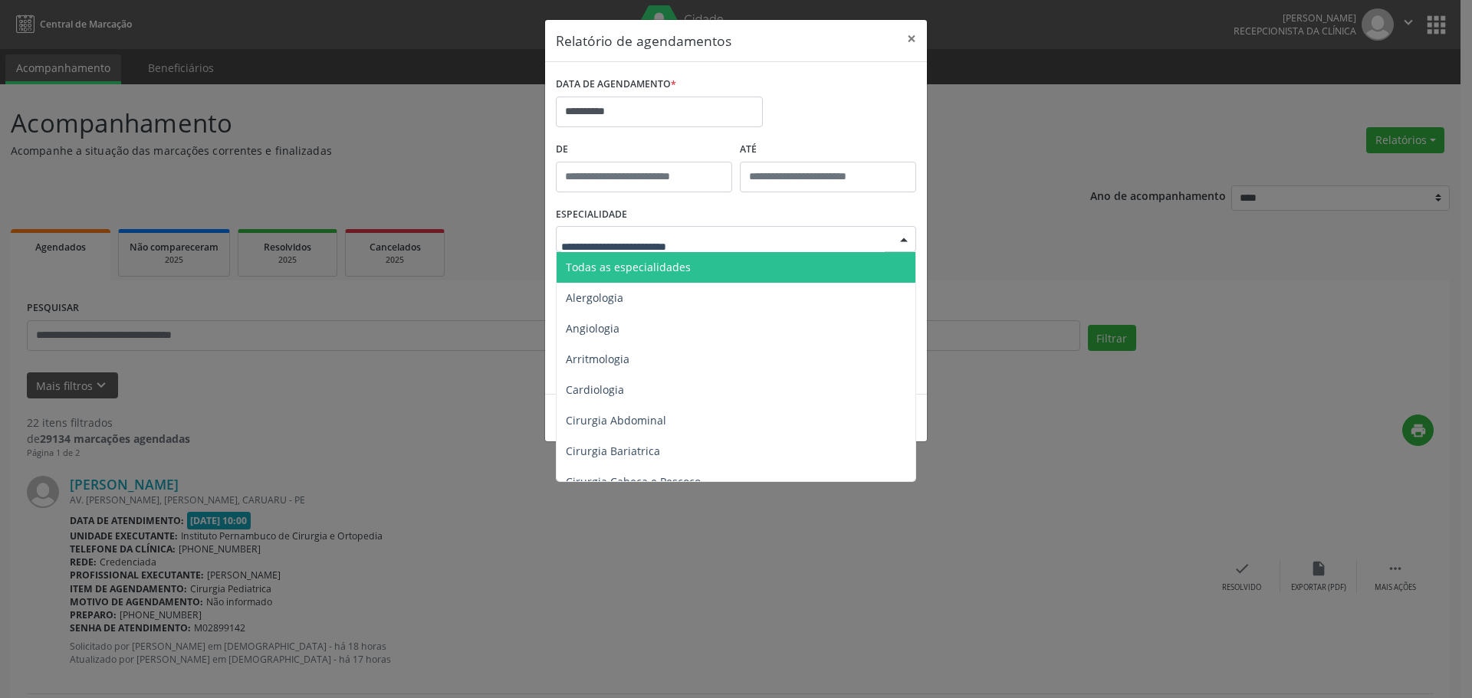
click at [675, 268] on span "Todas as especialidades" at bounding box center [628, 267] width 125 height 15
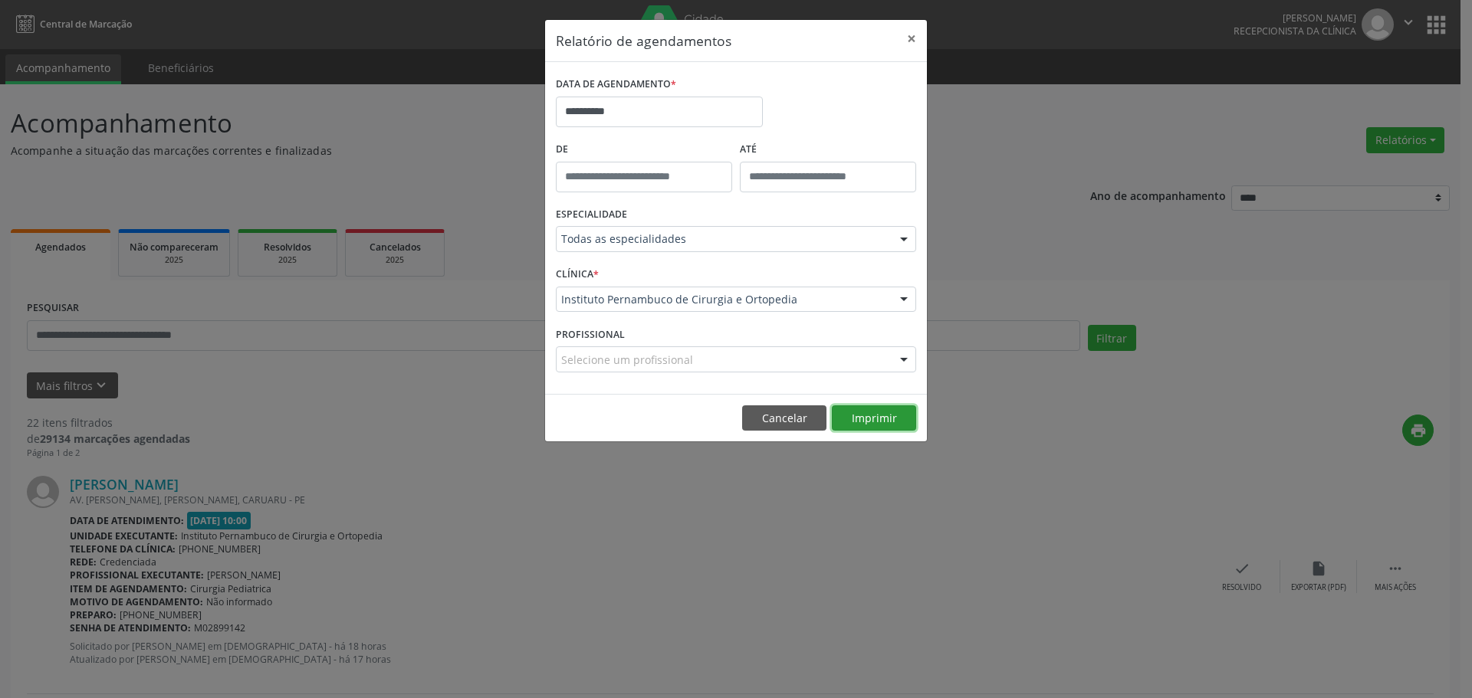
click at [908, 426] on button "Imprimir" at bounding box center [874, 419] width 84 height 26
